Goal: Navigation & Orientation: Find specific page/section

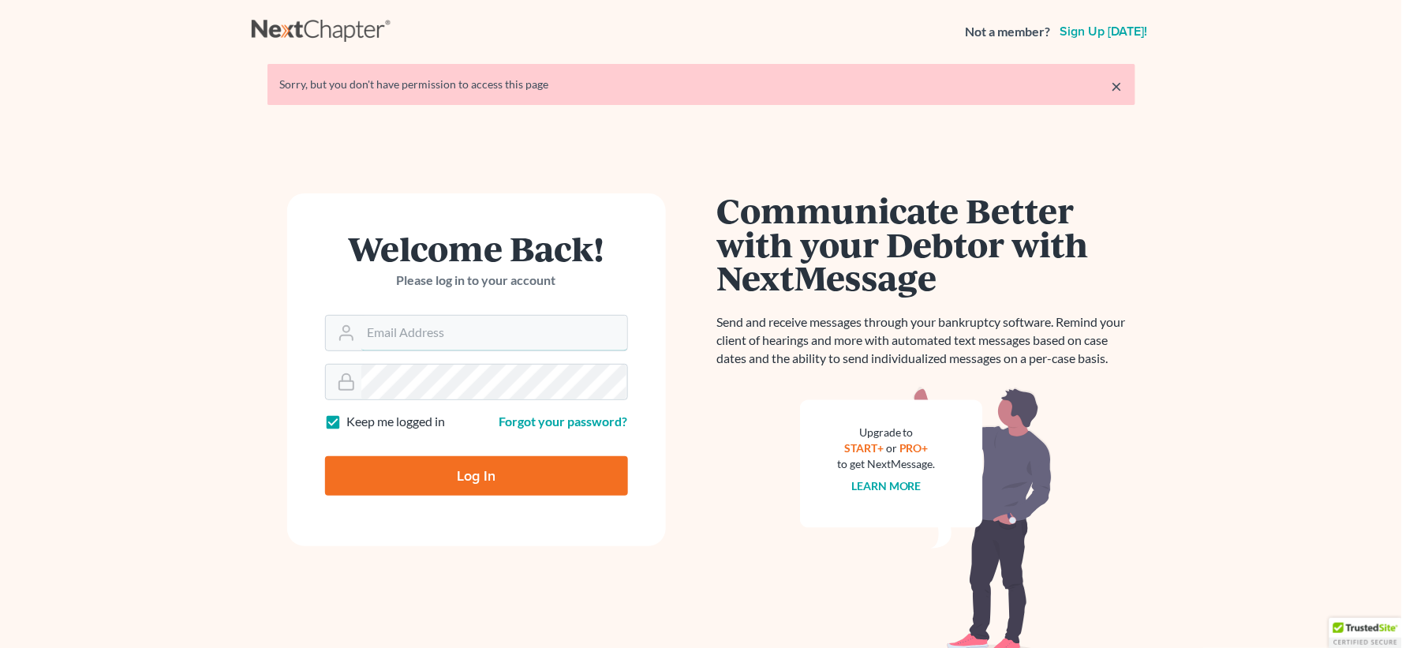
type input "[EMAIL_ADDRESS][DOMAIN_NAME]"
click at [503, 475] on input "Log In" at bounding box center [476, 475] width 303 height 39
type input "Thinking..."
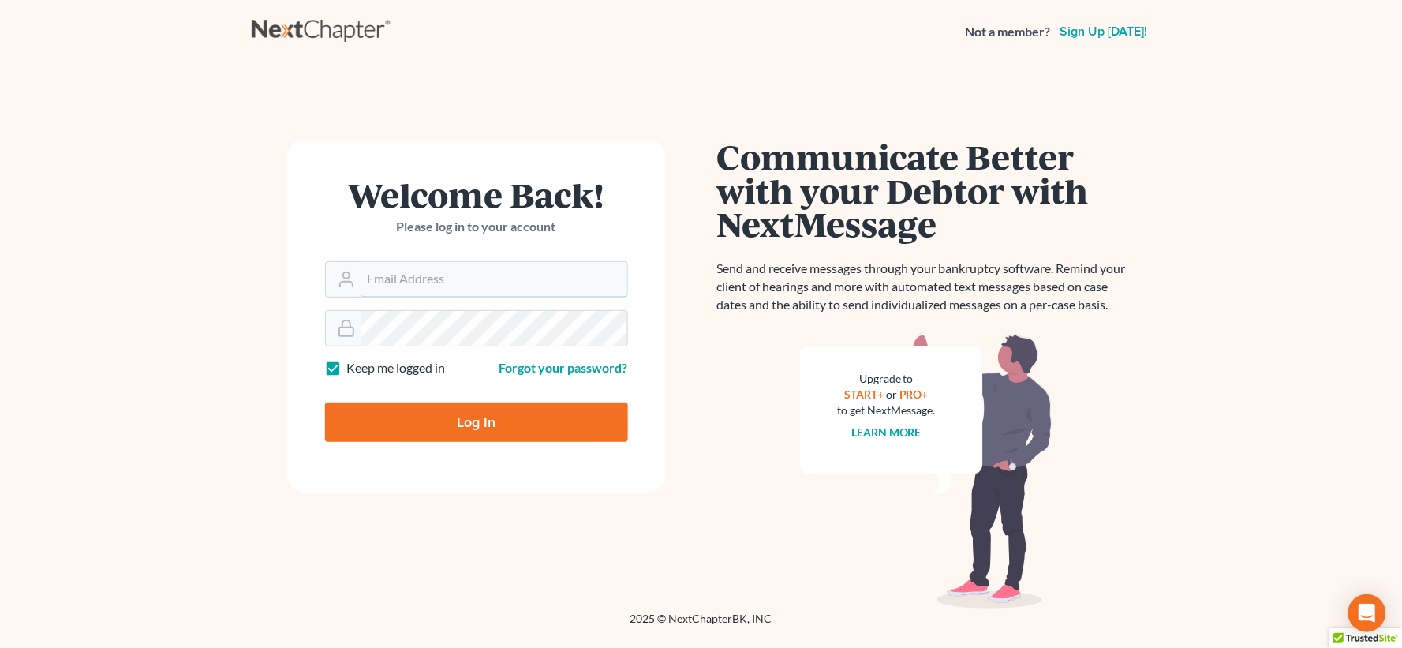
type input "[EMAIL_ADDRESS][DOMAIN_NAME]"
click at [459, 432] on input "Log In" at bounding box center [476, 421] width 303 height 39
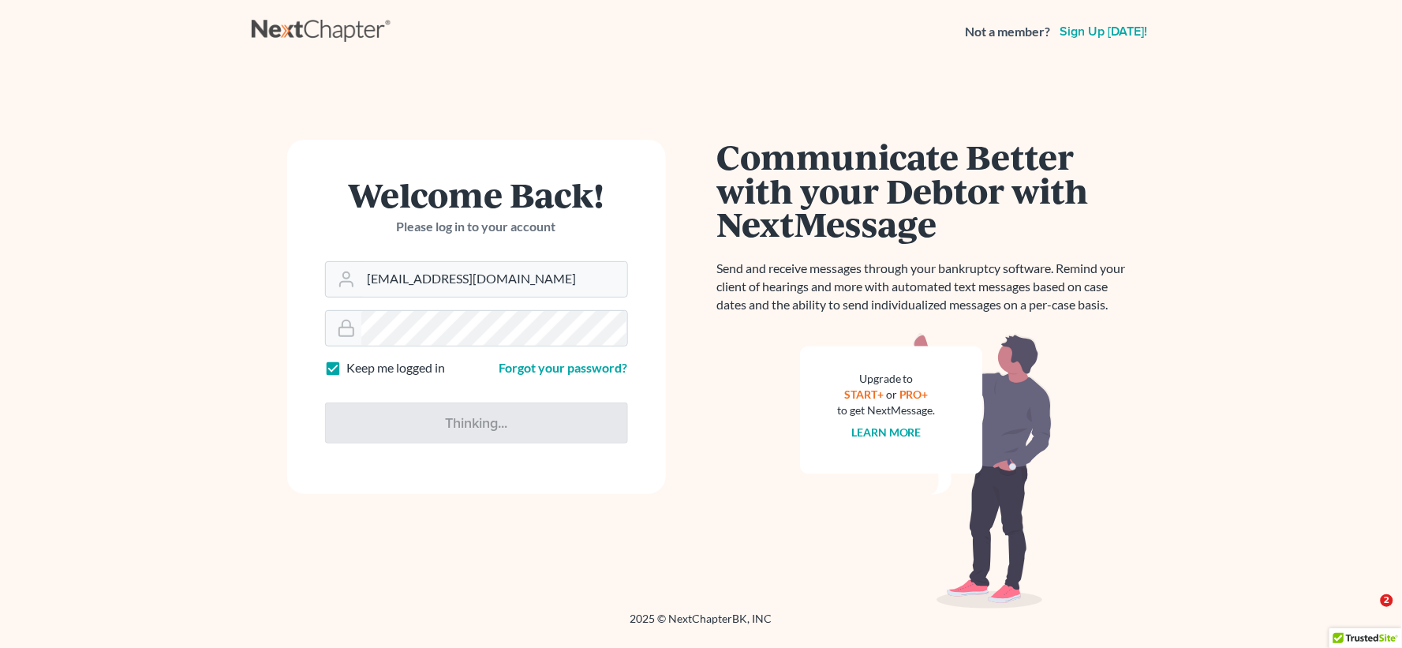
type input "Thinking..."
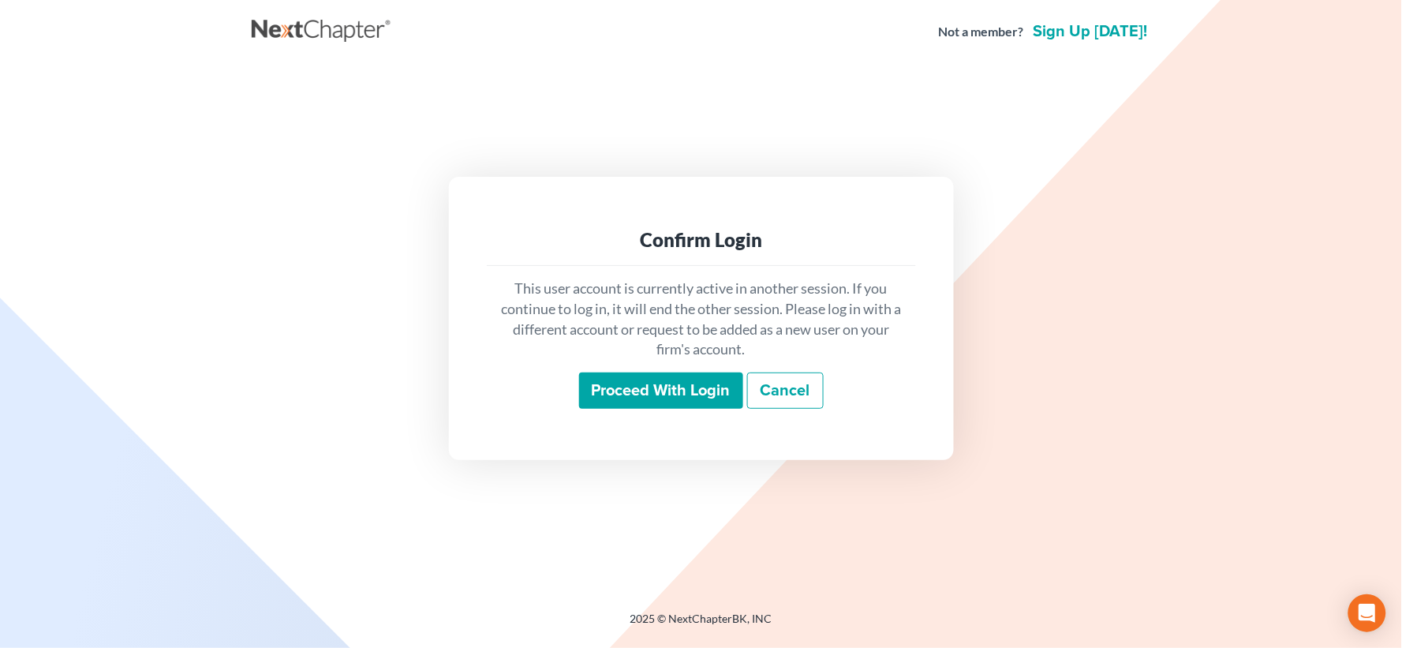
drag, startPoint x: 611, startPoint y: 387, endPoint x: 631, endPoint y: 412, distance: 32.0
click at [614, 387] on input "Proceed with login" at bounding box center [661, 390] width 164 height 36
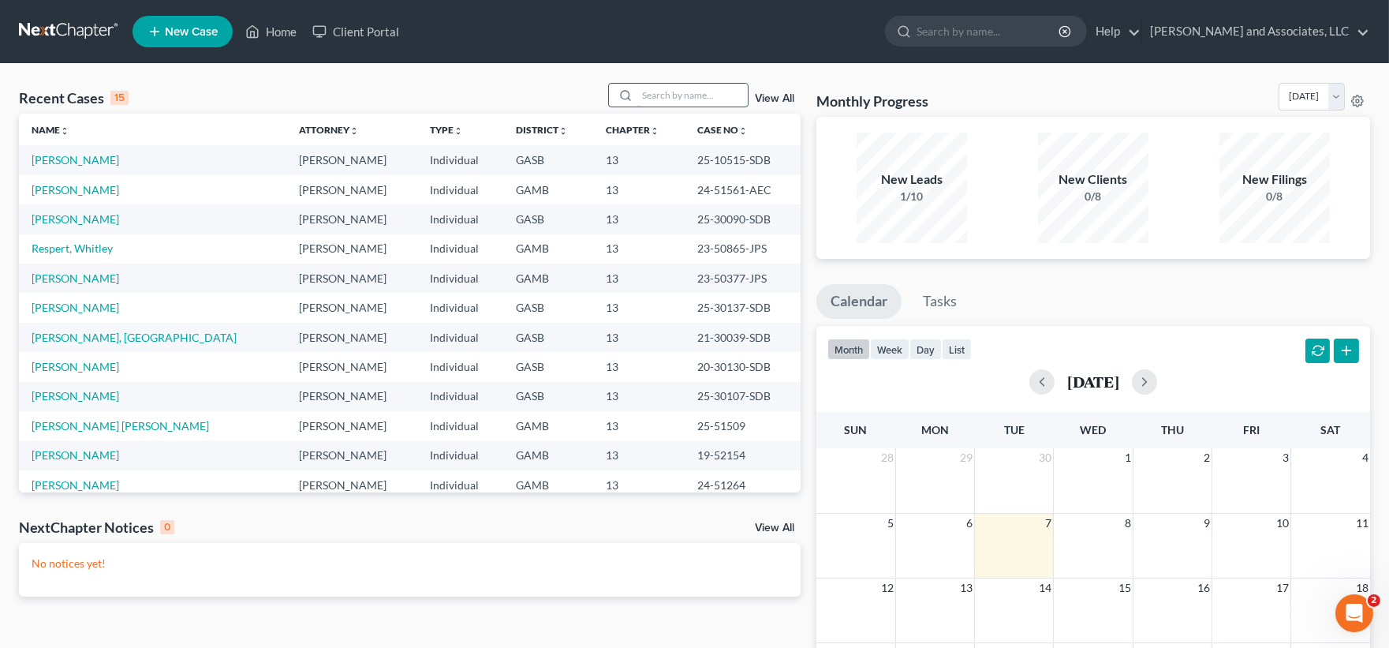
click at [706, 95] on input "search" at bounding box center [692, 95] width 110 height 23
type input "[PERSON_NAME]"
